Goal: Task Accomplishment & Management: Complete application form

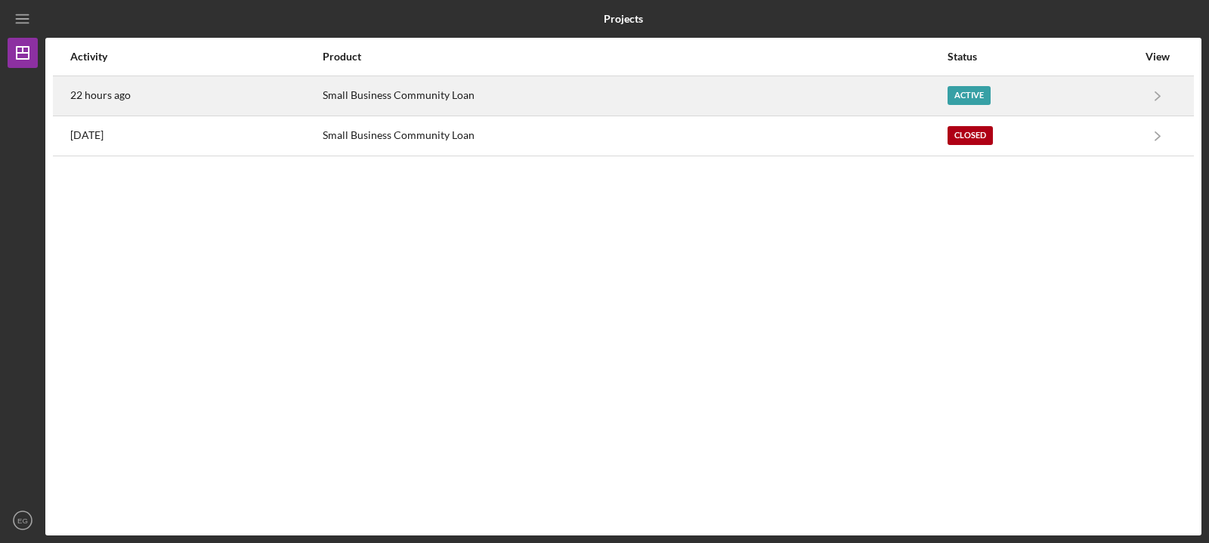
click at [959, 91] on div "Active" at bounding box center [969, 95] width 43 height 19
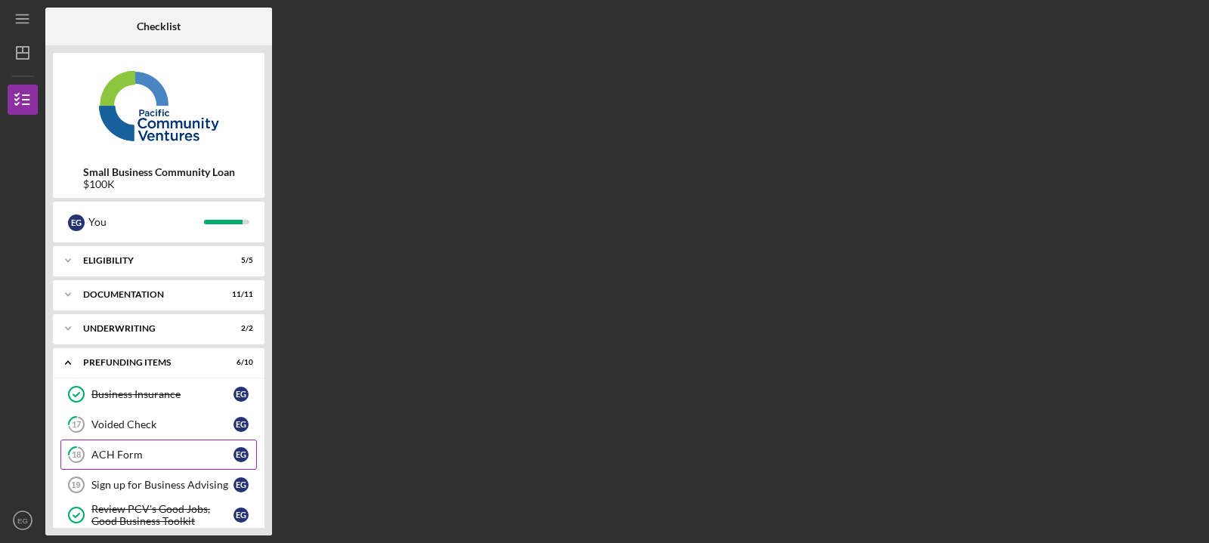
click at [91, 450] on div "ACH Form" at bounding box center [162, 455] width 142 height 12
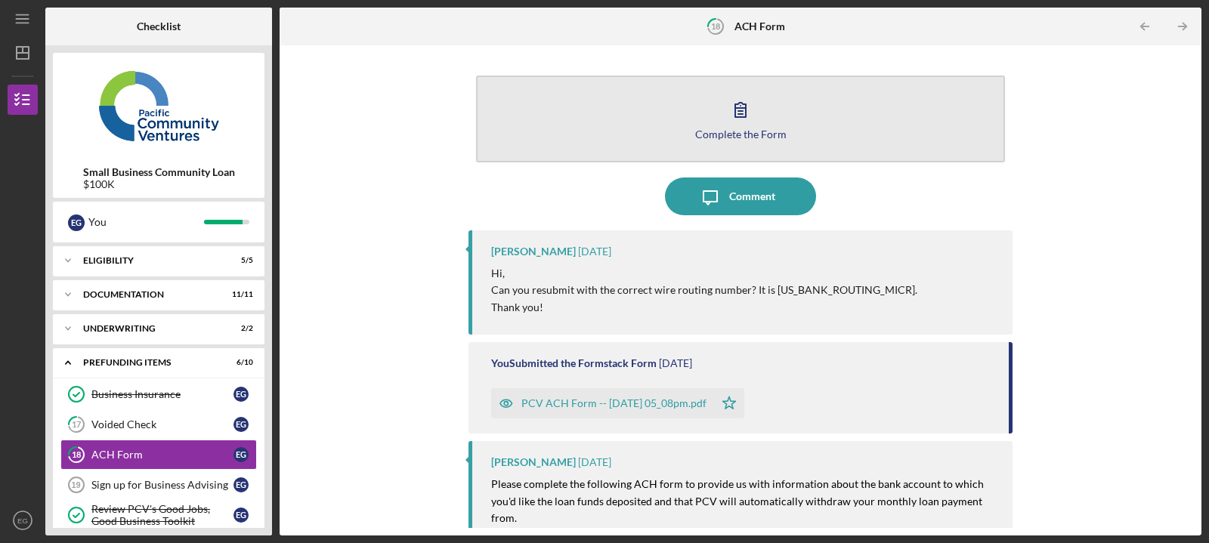
click at [722, 110] on icon "button" at bounding box center [741, 110] width 38 height 38
